Goal: Communication & Community: Answer question/provide support

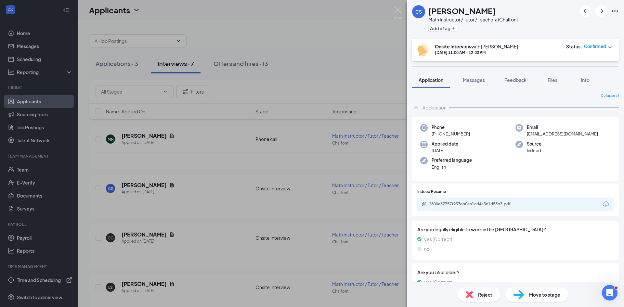
click at [536, 295] on span "Move to stage" at bounding box center [544, 294] width 31 height 7
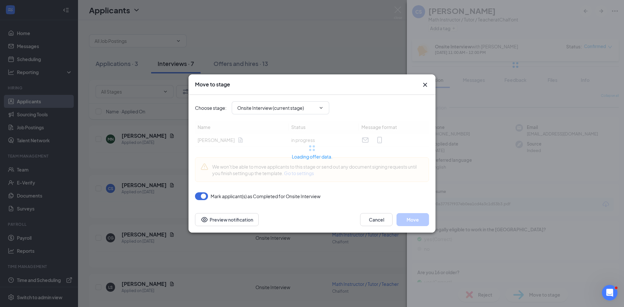
type input "Offer Letter (next stage)"
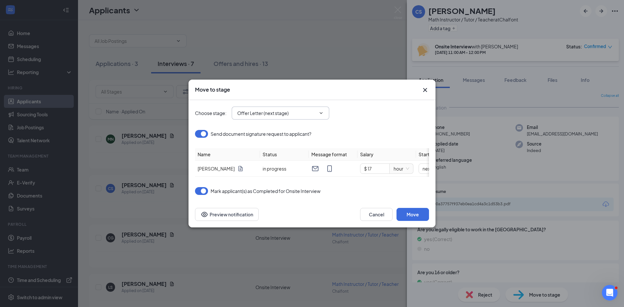
click at [311, 110] on input "Offer Letter (next stage)" at bounding box center [276, 112] width 79 height 7
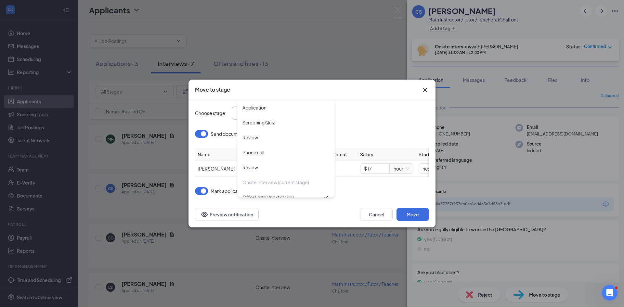
click at [367, 122] on div "Choose stage : Offer Letter (next stage) Application Screening Quiz Review Phon…" at bounding box center [312, 113] width 234 height 26
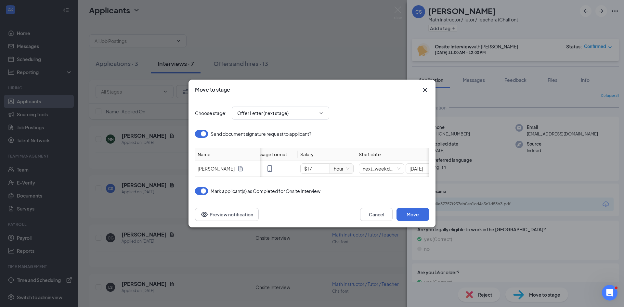
scroll to position [0, 80]
drag, startPoint x: 296, startPoint y: 167, endPoint x: 280, endPoint y: 166, distance: 15.9
click at [280, 166] on td "$ 17 hour" at bounding box center [306, 169] width 58 height 16
click at [427, 87] on icon "Cross" at bounding box center [425, 90] width 8 height 8
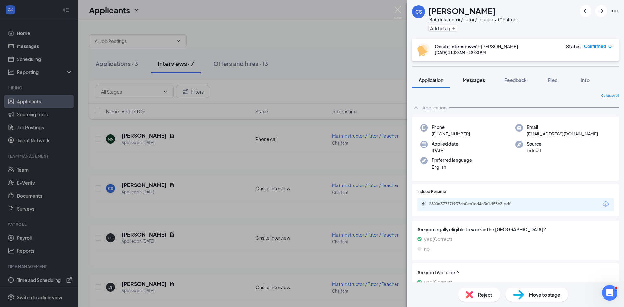
click at [474, 79] on span "Messages" at bounding box center [474, 80] width 22 height 6
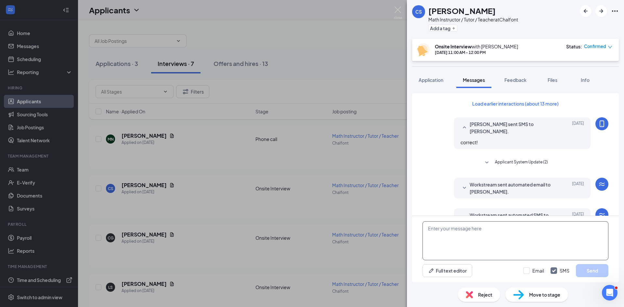
click at [488, 241] on textarea at bounding box center [515, 240] width 186 height 39
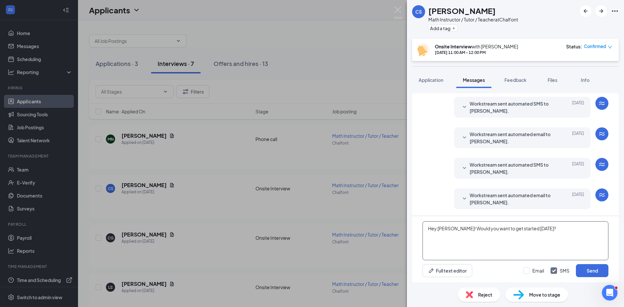
click at [487, 228] on textarea "Hey [PERSON_NAME]! Would you want to get started [DATE]?" at bounding box center [515, 240] width 186 height 39
type textarea "Hey [PERSON_NAME]! Would you be able to get started [DATE]?"
click at [599, 271] on button "Send" at bounding box center [592, 270] width 32 height 13
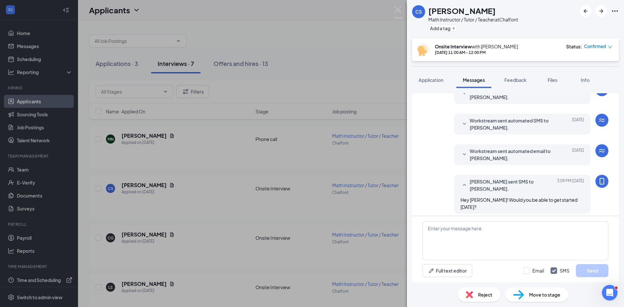
scroll to position [210, 0]
